Goal: Register for event/course

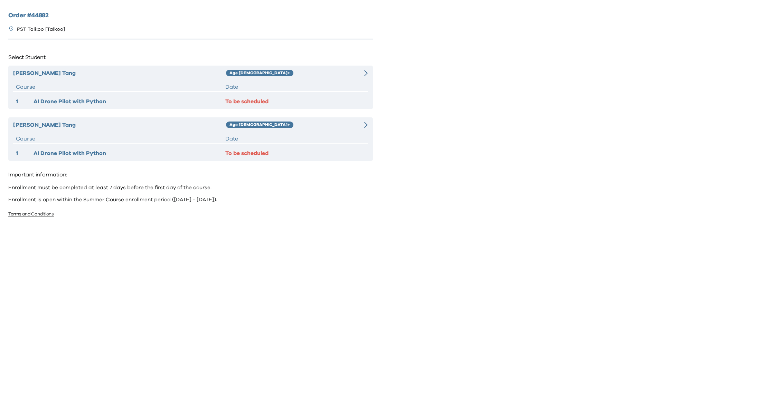
click at [181, 92] on div "Tze Yuet Tang Age 10+ Course Date 1 AI Drone Pilot with Python To be scheduled" at bounding box center [190, 88] width 364 height 44
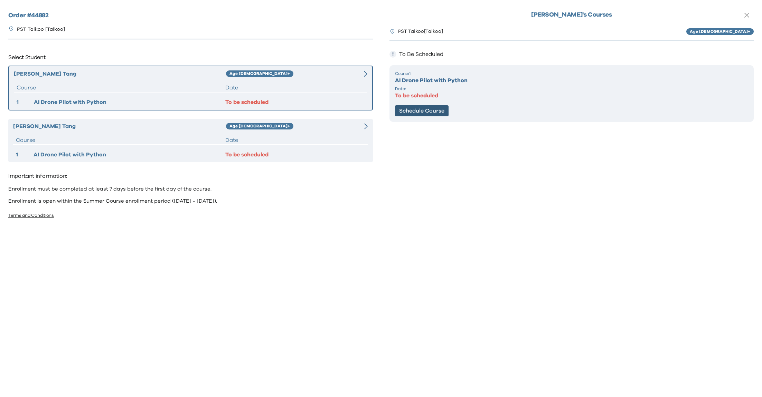
click at [430, 108] on button "Schedule Course" at bounding box center [422, 110] width 54 height 11
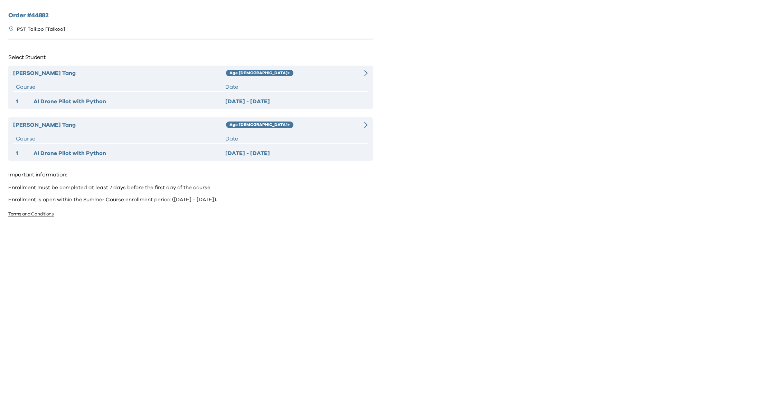
click at [282, 75] on div "Age [DEMOGRAPHIC_DATA]+" at bounding box center [288, 73] width 124 height 8
